Goal: Understand process/instructions: Learn how to perform a task or action

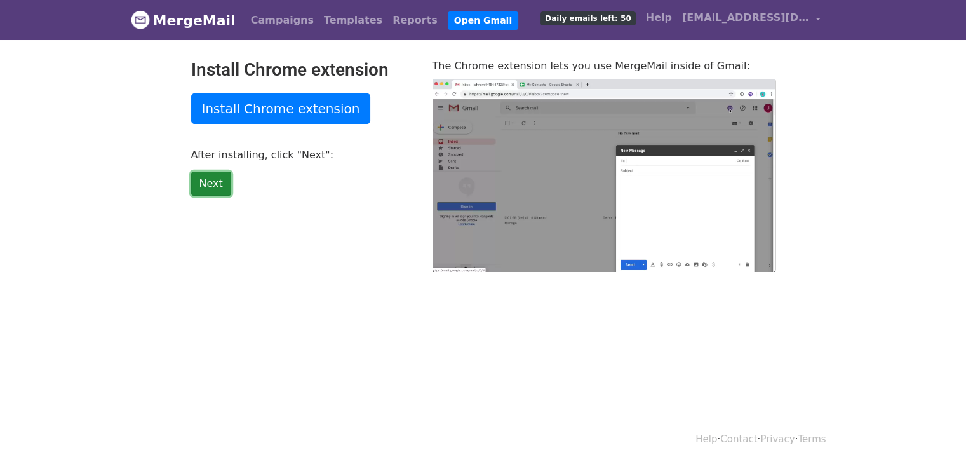
click at [208, 184] on link "Next" at bounding box center [211, 183] width 40 height 24
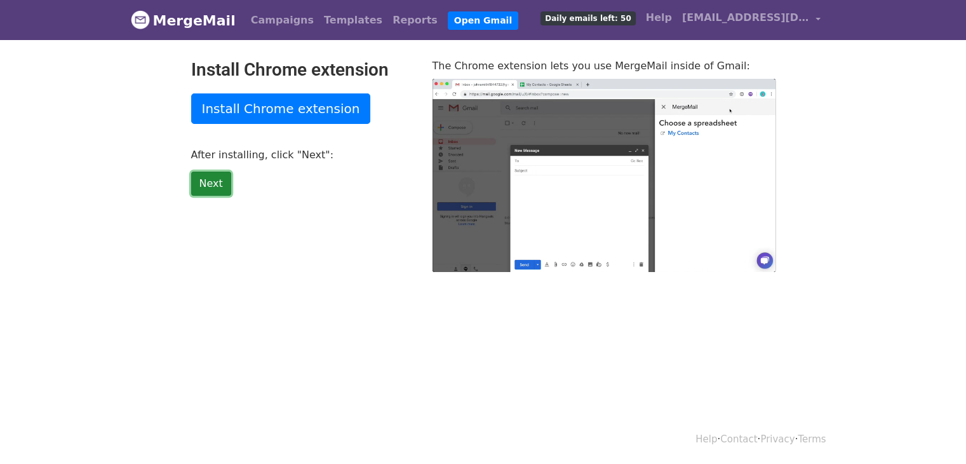
type input "14.85"
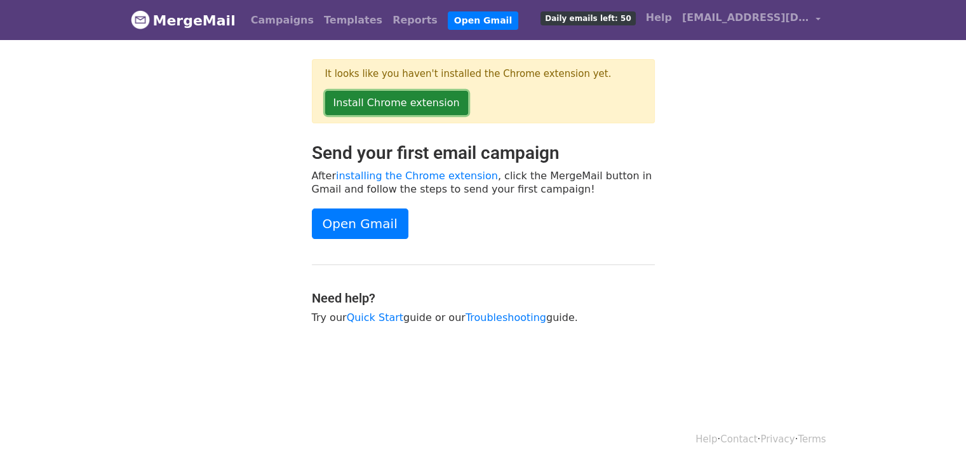
click at [415, 107] on link "Install Chrome extension" at bounding box center [396, 103] width 143 height 24
click at [272, 20] on link "Campaigns" at bounding box center [282, 20] width 73 height 25
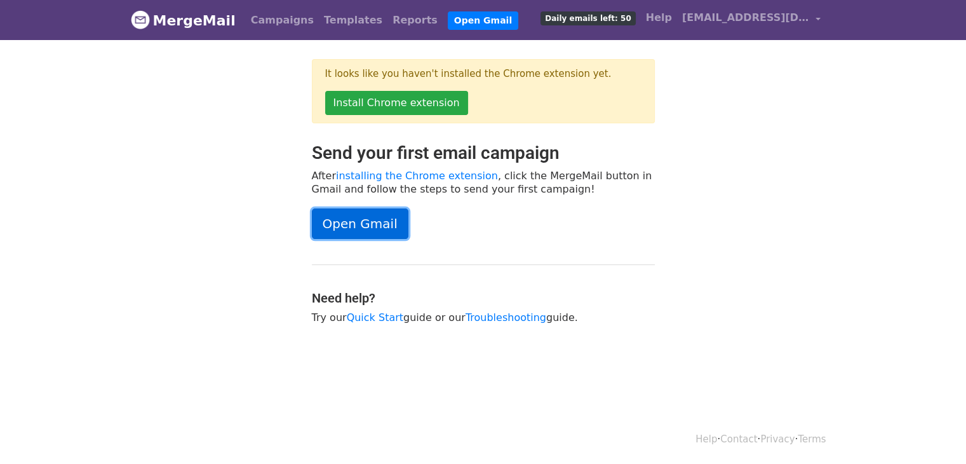
click at [373, 218] on link "Open Gmail" at bounding box center [360, 223] width 97 height 30
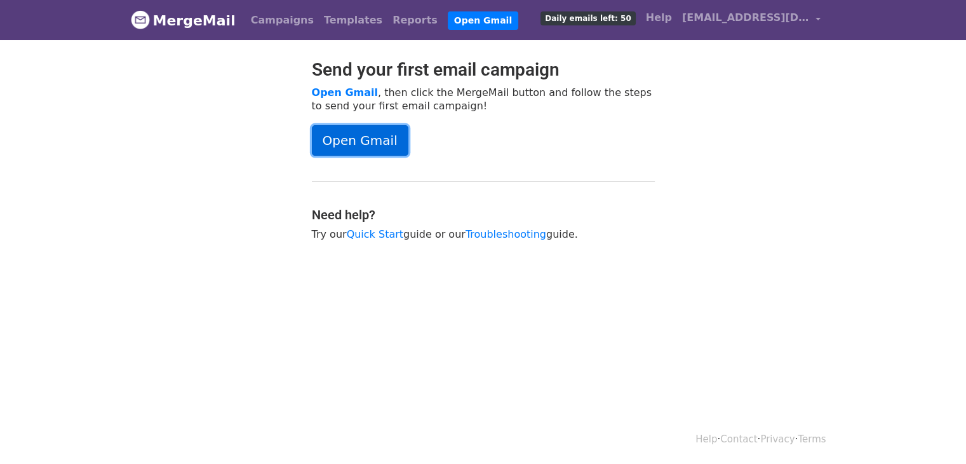
click at [369, 144] on link "Open Gmail" at bounding box center [360, 140] width 97 height 30
